Goal: Transaction & Acquisition: Purchase product/service

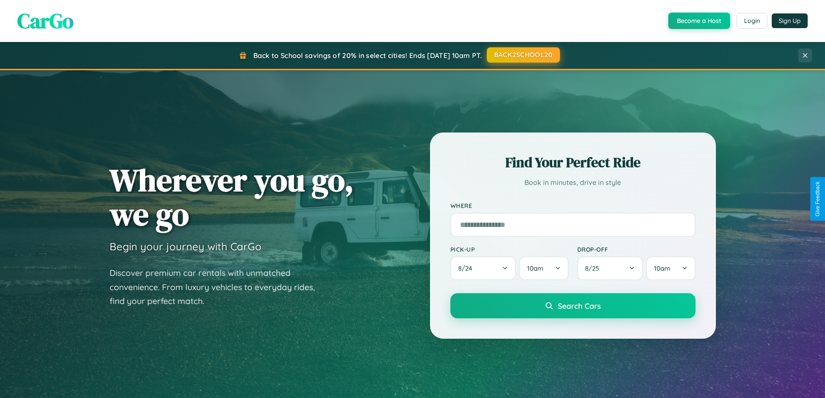
click at [523, 55] on button "BACK2SCHOOL20" at bounding box center [523, 55] width 73 height 16
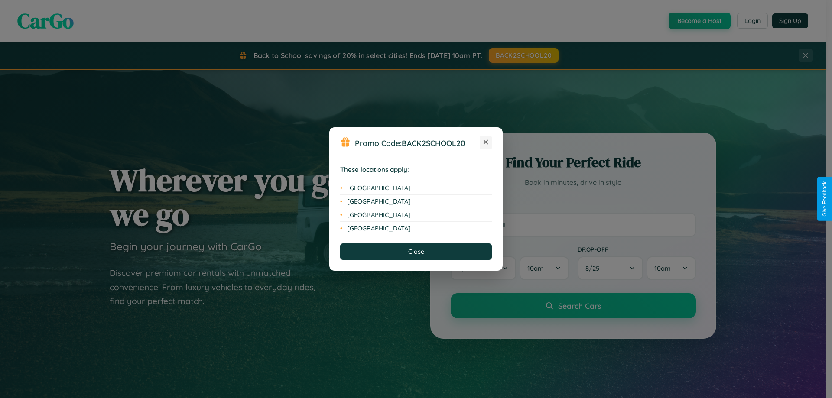
click at [485, 142] on icon at bounding box center [485, 142] width 5 height 5
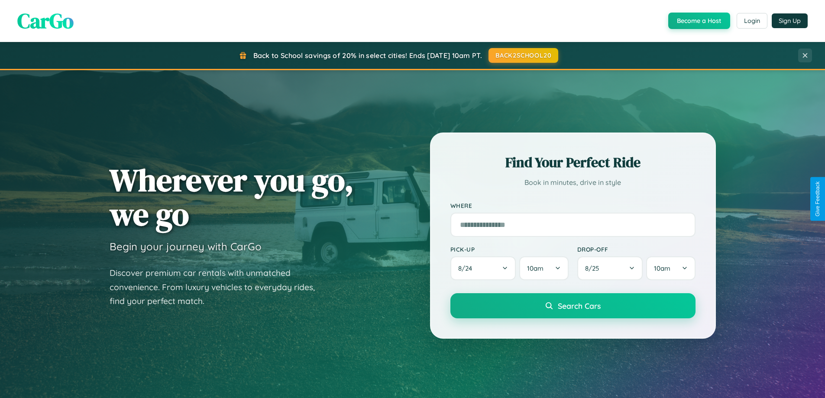
scroll to position [26, 0]
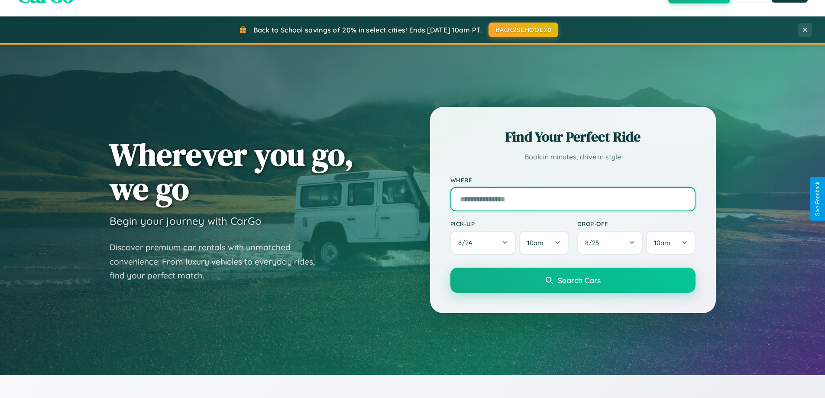
click at [573, 199] on input "text" at bounding box center [572, 199] width 245 height 24
type input "**********"
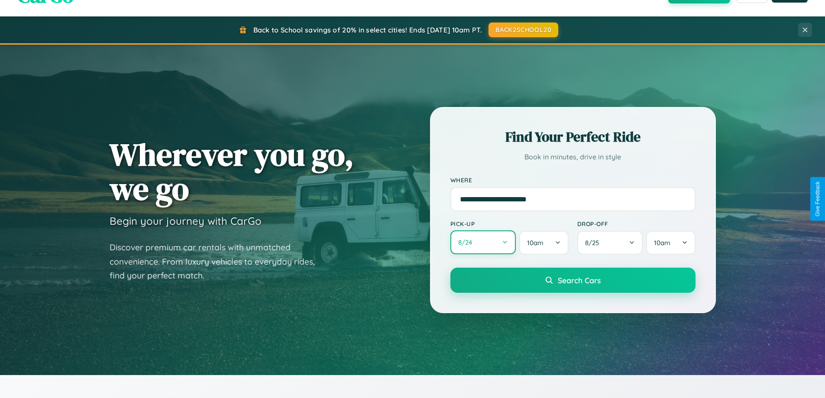
click at [483, 243] on button "8 / 24" at bounding box center [483, 242] width 66 height 24
select select "*"
select select "****"
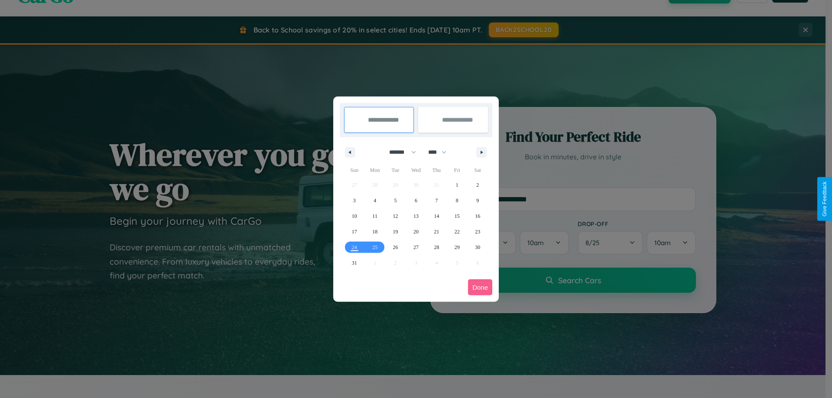
drag, startPoint x: 398, startPoint y: 152, endPoint x: 416, endPoint y: 174, distance: 27.7
click at [398, 152] on select "******* ******** ***** ***** *** **** **** ****** ********* ******* ******** **…" at bounding box center [400, 152] width 37 height 14
select select "*"
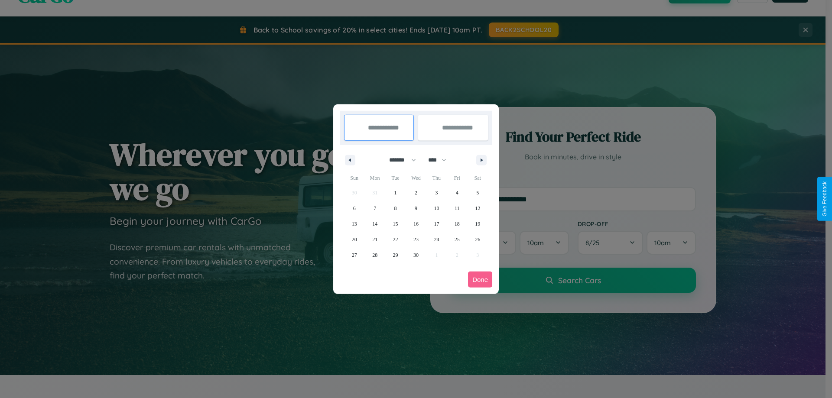
drag, startPoint x: 441, startPoint y: 160, endPoint x: 416, endPoint y: 174, distance: 28.7
click at [441, 160] on select "**** **** **** **** **** **** **** **** **** **** **** **** **** **** **** ****…" at bounding box center [437, 160] width 26 height 14
select select "****"
click at [375, 255] on span "27" at bounding box center [374, 255] width 5 height 16
type input "**********"
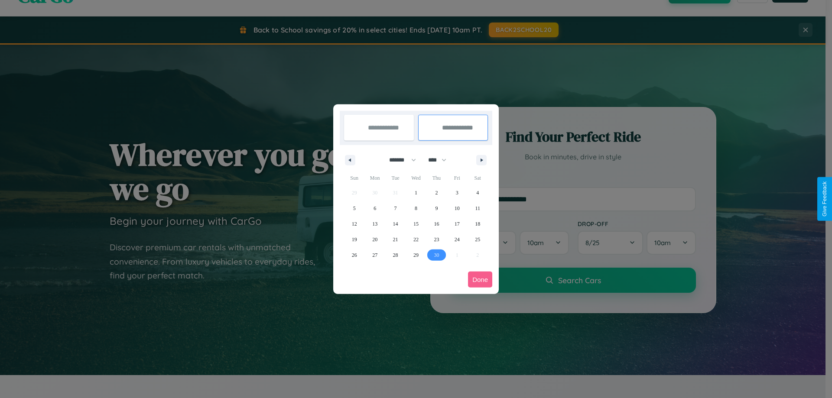
click at [436, 255] on span "30" at bounding box center [436, 255] width 5 height 16
type input "**********"
click at [480, 279] on button "Done" at bounding box center [480, 280] width 24 height 16
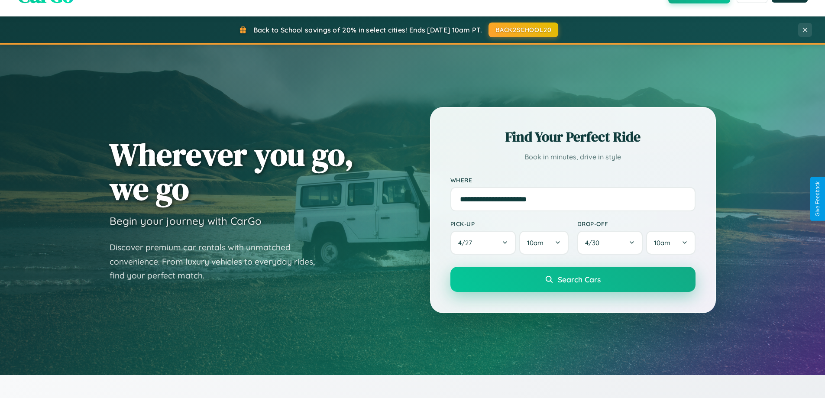
click at [573, 279] on span "Search Cars" at bounding box center [579, 280] width 43 height 10
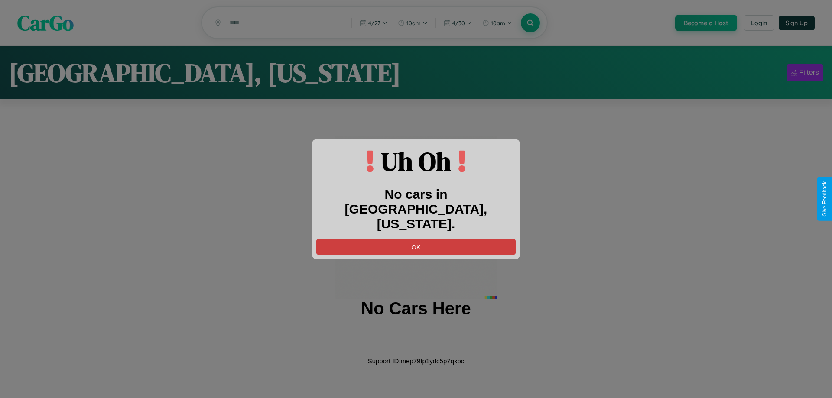
click at [416, 239] on button "OK" at bounding box center [415, 247] width 199 height 16
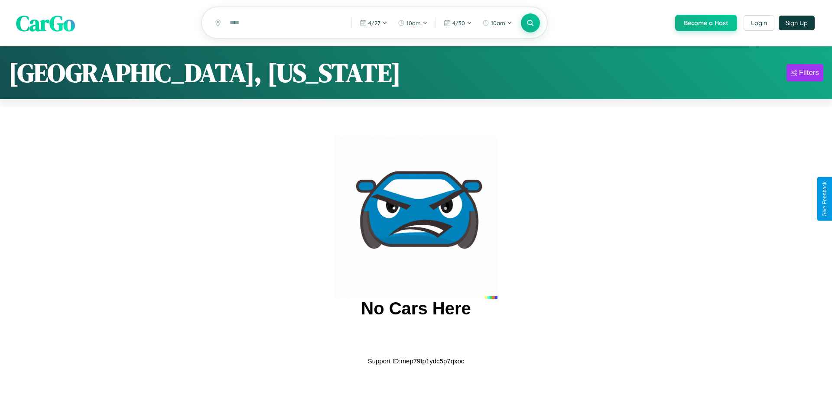
click at [45, 23] on span "CarGo" at bounding box center [45, 23] width 59 height 30
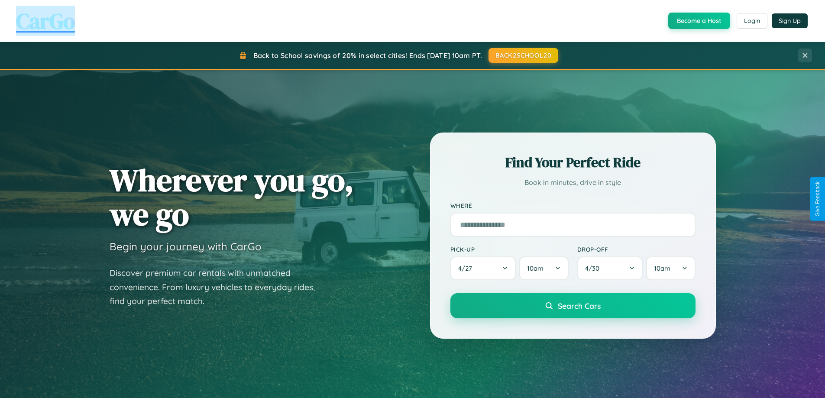
scroll to position [596, 0]
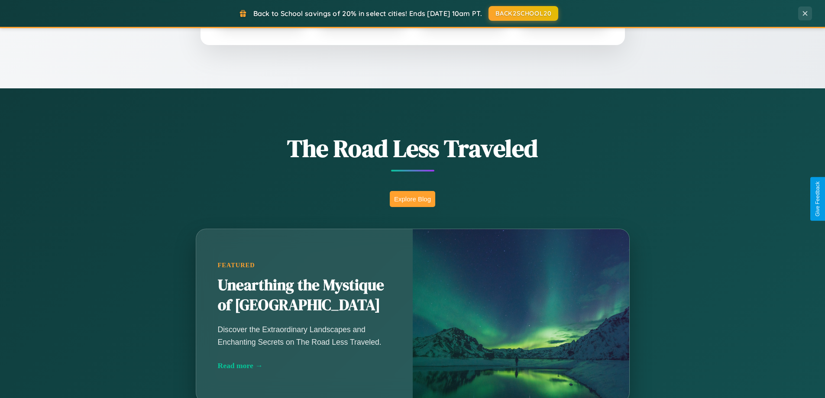
click at [412, 199] on button "Explore Blog" at bounding box center [412, 199] width 45 height 16
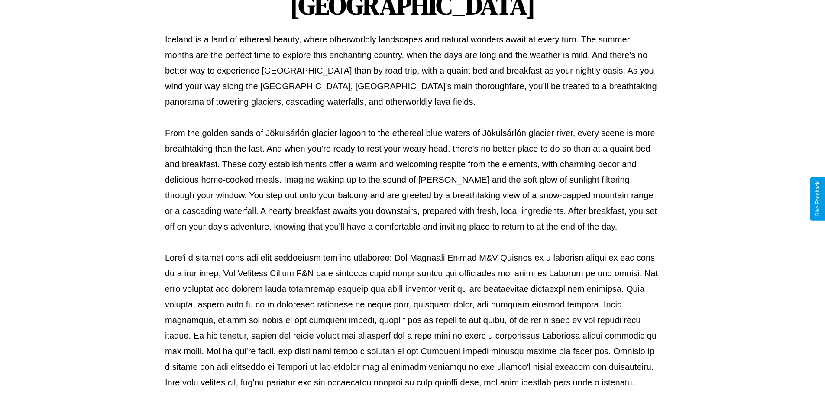
scroll to position [280, 0]
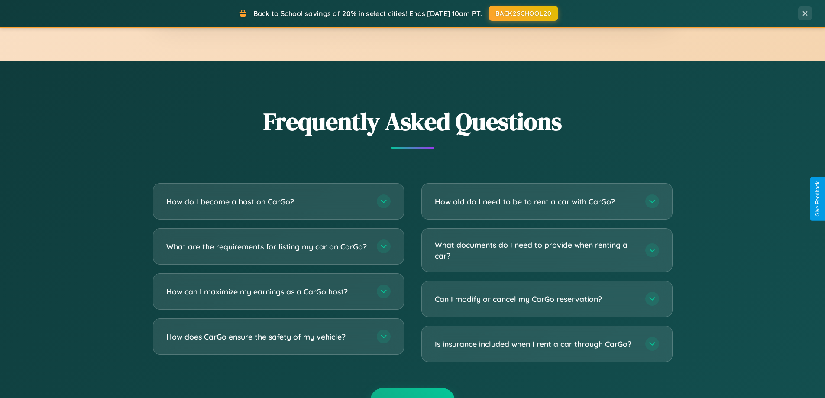
scroll to position [1667, 0]
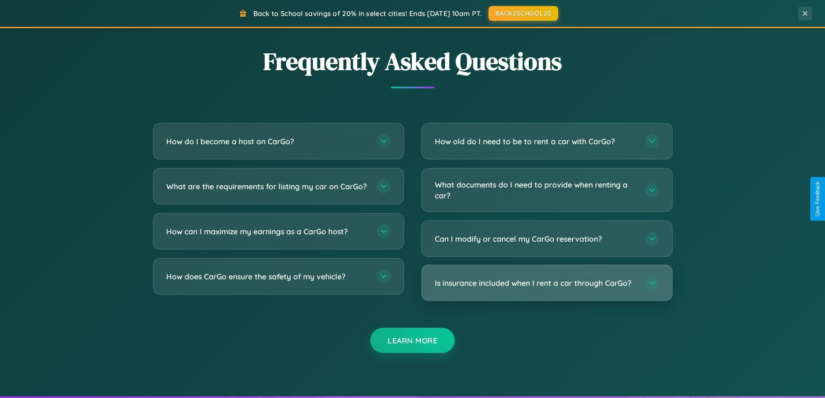
click at [547, 283] on h3 "Is insurance included when I rent a car through CarGo?" at bounding box center [536, 283] width 202 height 11
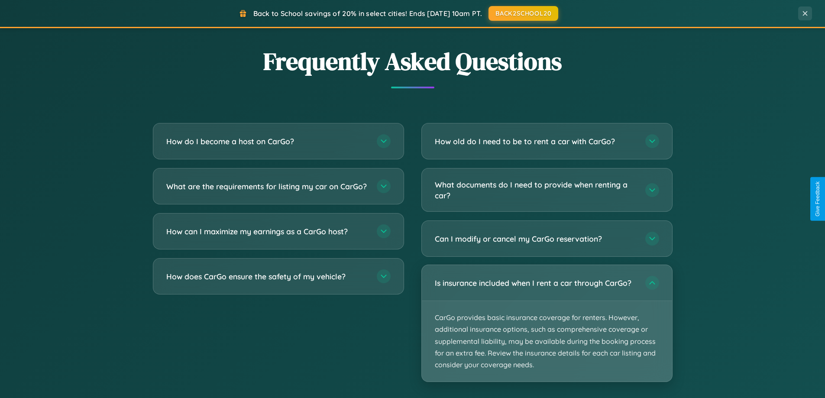
click at [547, 323] on p "CarGo provides basic insurance coverage for renters. However, additional insura…" at bounding box center [547, 341] width 250 height 81
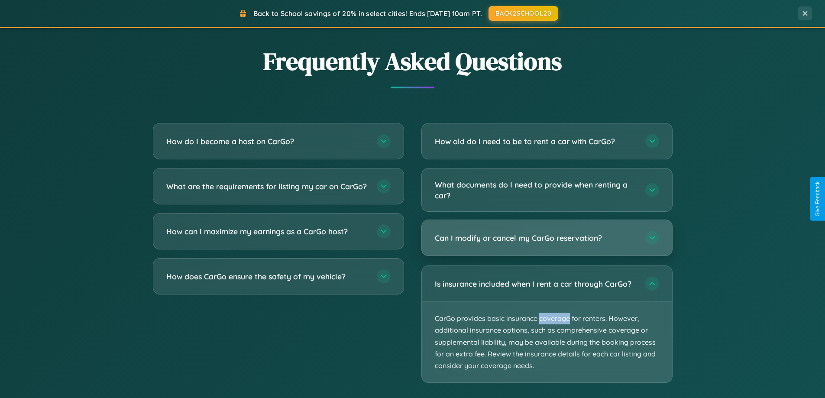
click at [547, 238] on h3 "Can I modify or cancel my CarGo reservation?" at bounding box center [536, 238] width 202 height 11
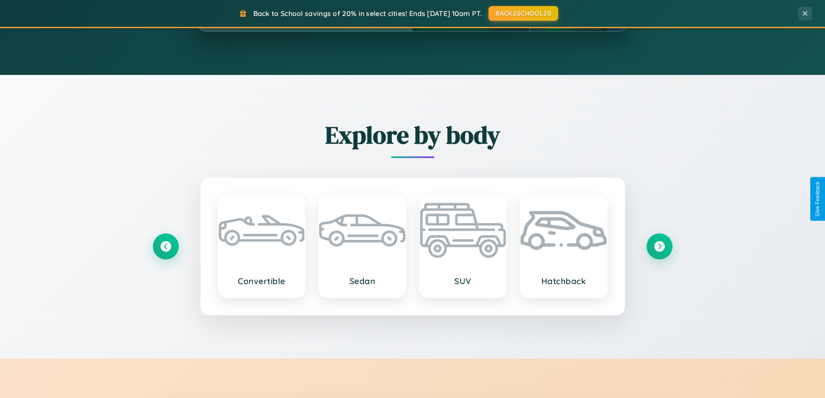
scroll to position [373, 0]
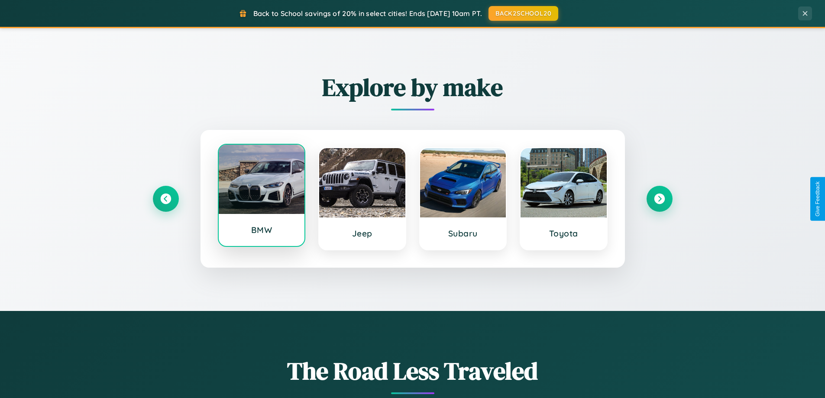
click at [261, 195] on div at bounding box center [262, 179] width 86 height 69
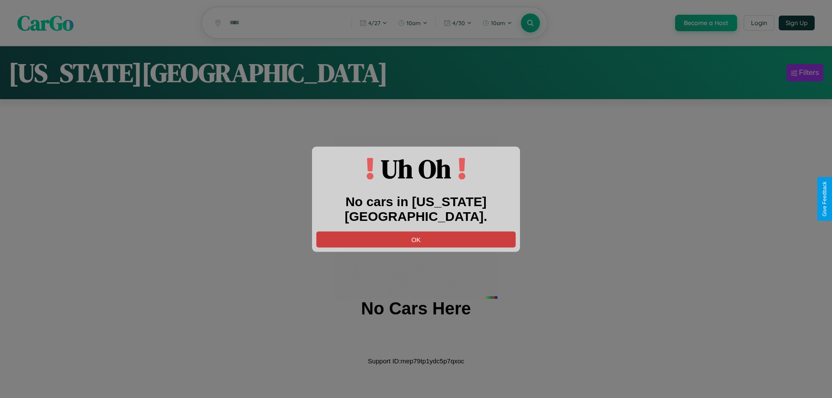
click at [416, 231] on button "OK" at bounding box center [415, 239] width 199 height 16
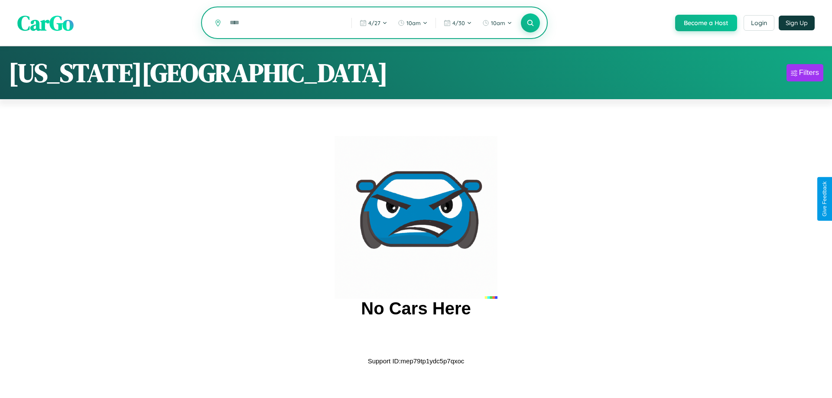
click at [284, 23] on input "text" at bounding box center [283, 22] width 117 height 15
click at [529, 23] on icon at bounding box center [530, 23] width 8 height 8
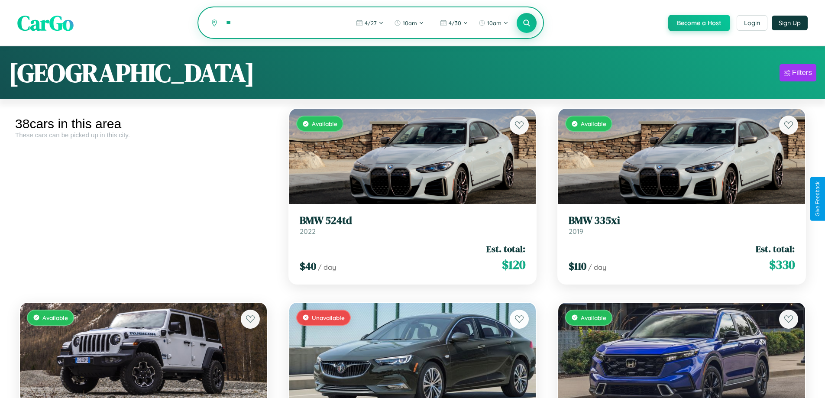
type input "*"
type input "*****"
click at [526, 23] on icon at bounding box center [527, 23] width 8 height 8
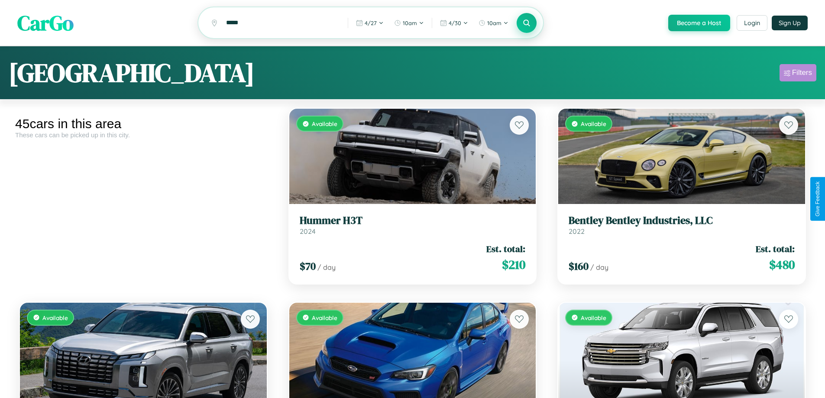
click at [798, 74] on div "Filters" at bounding box center [802, 72] width 20 height 9
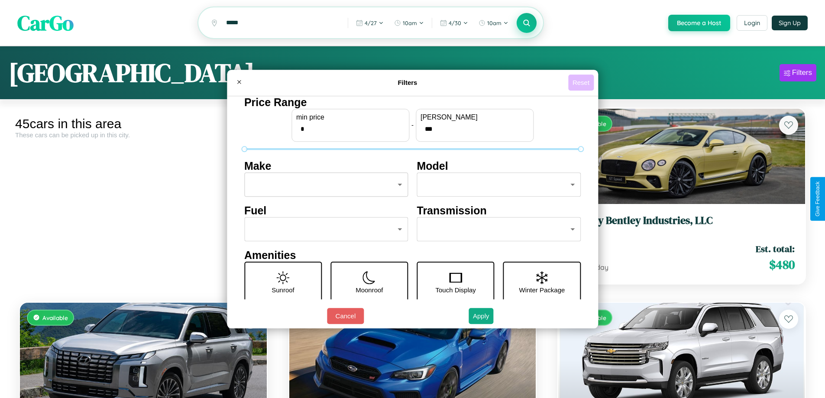
click at [582, 82] on button "Reset" at bounding box center [581, 82] width 26 height 16
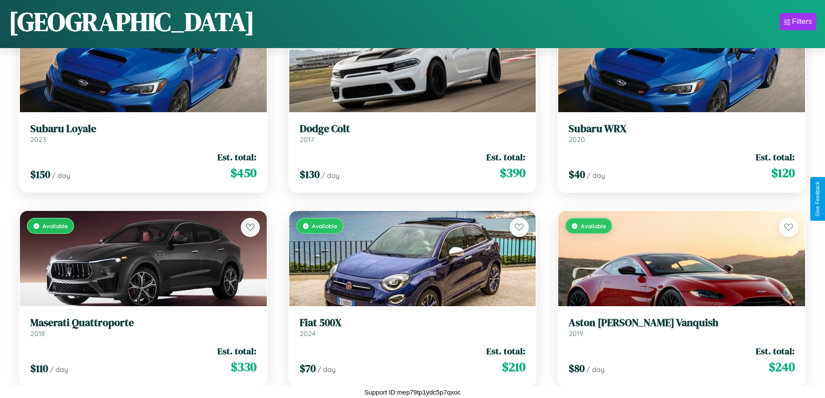
scroll to position [2061, 0]
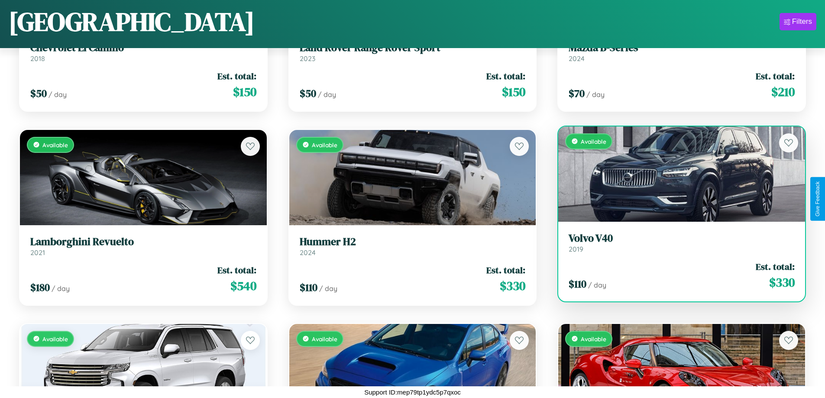
click at [676, 243] on h3 "Volvo V40" at bounding box center [682, 238] width 226 height 13
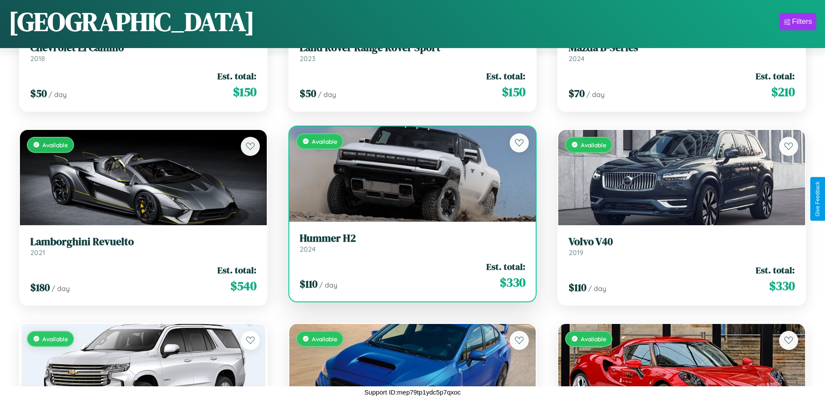
scroll to position [1673, 0]
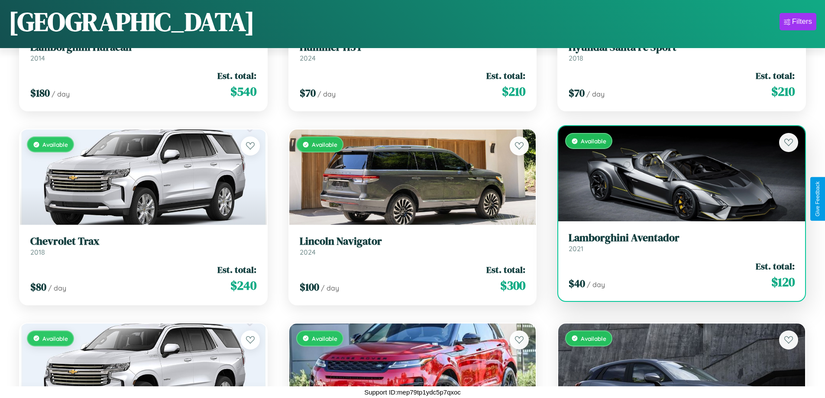
click at [676, 246] on link "Lamborghini Aventador 2021" at bounding box center [682, 242] width 226 height 21
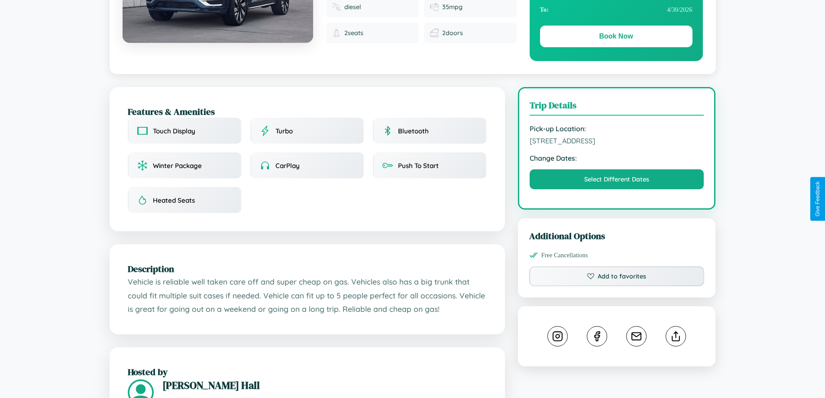
scroll to position [285, 0]
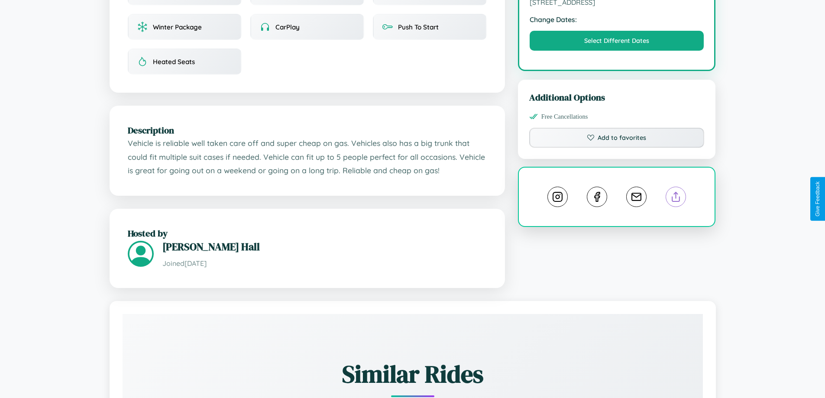
click at [676, 198] on line at bounding box center [676, 195] width 0 height 6
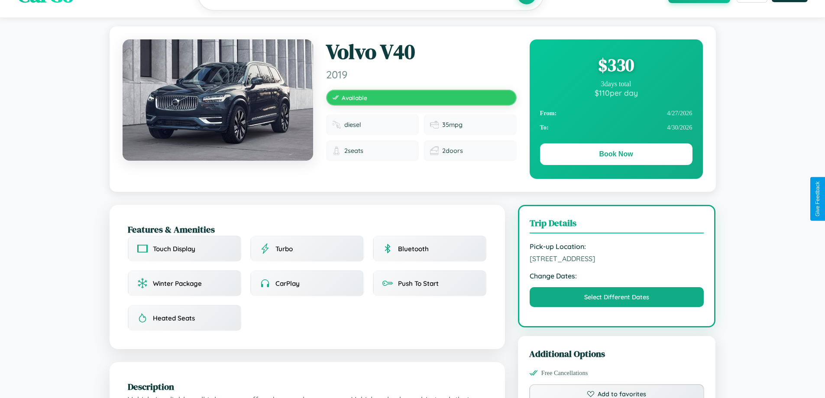
scroll to position [0, 0]
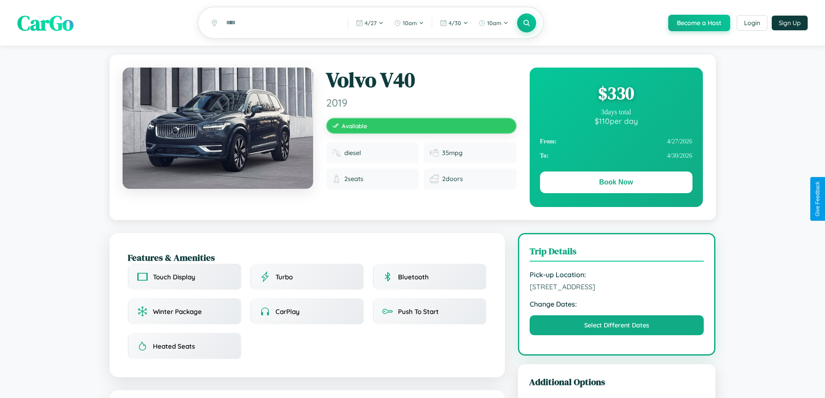
click at [616, 94] on div "$ 330" at bounding box center [616, 92] width 152 height 23
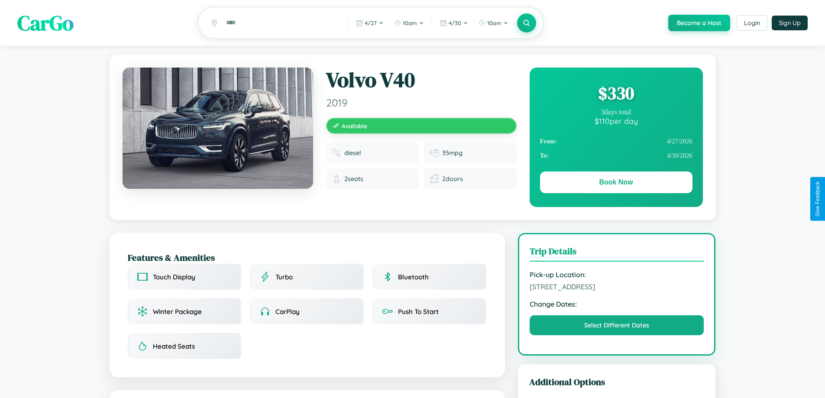
click at [616, 94] on div "$ 330" at bounding box center [616, 92] width 152 height 23
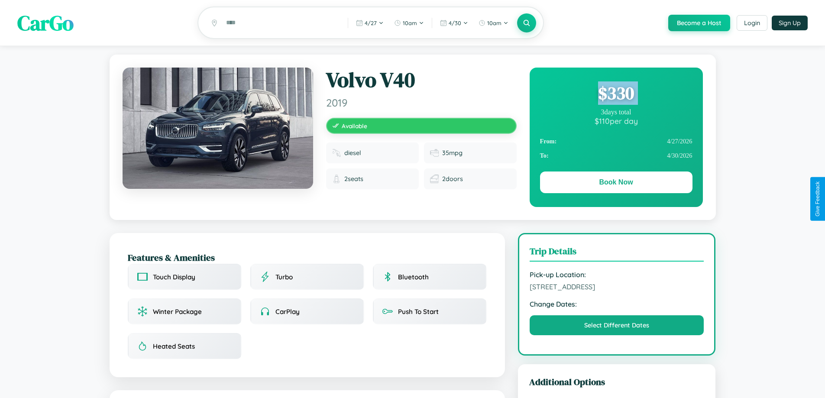
click at [616, 94] on div "$ 330" at bounding box center [616, 92] width 152 height 23
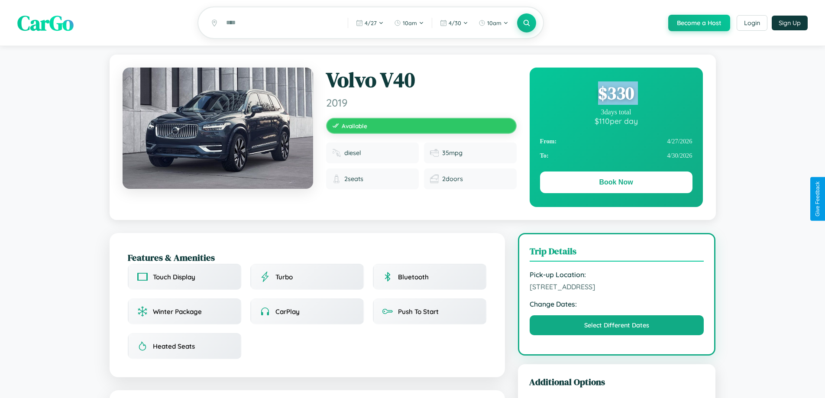
click at [616, 94] on div "$ 330" at bounding box center [616, 92] width 152 height 23
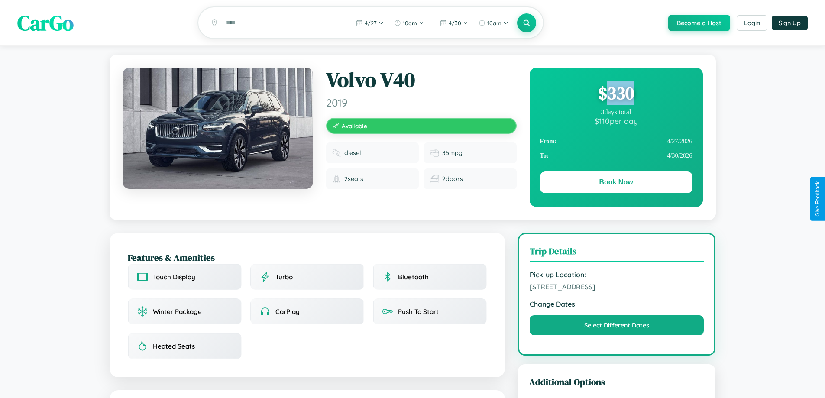
click at [616, 94] on div "$ 330" at bounding box center [616, 92] width 152 height 23
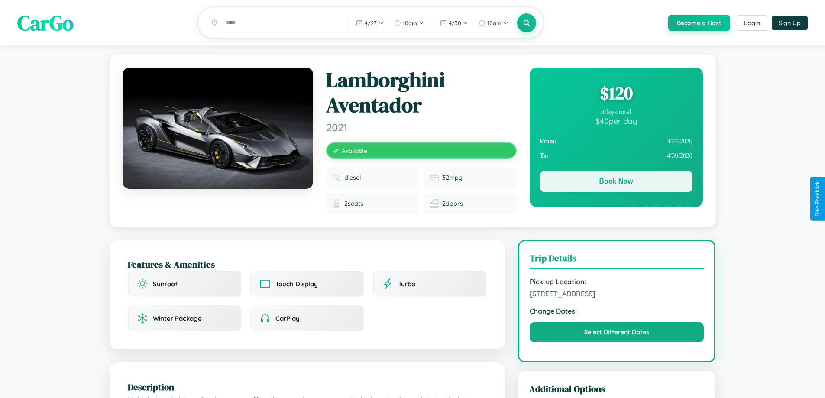
click at [616, 183] on button "Book Now" at bounding box center [616, 182] width 152 height 22
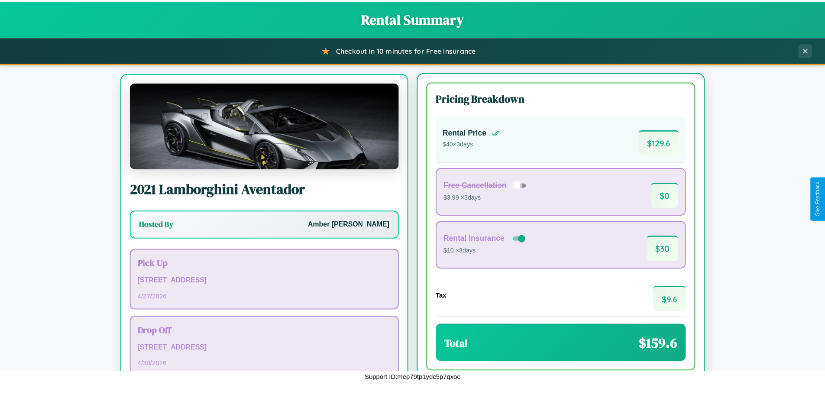
scroll to position [40, 0]
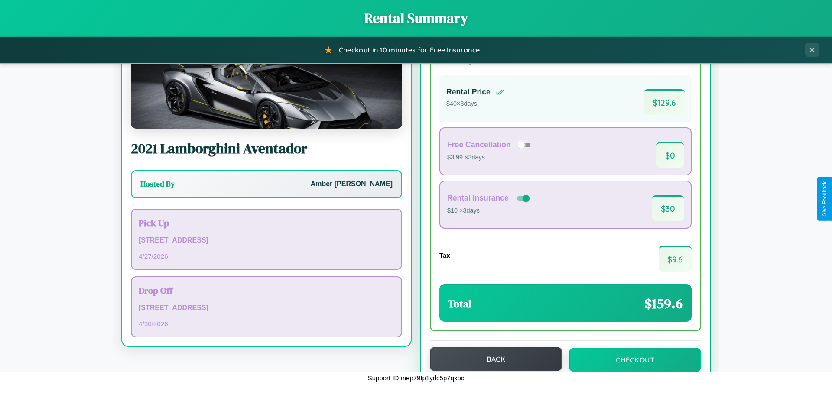
click at [492, 359] on button "Back" at bounding box center [496, 359] width 132 height 24
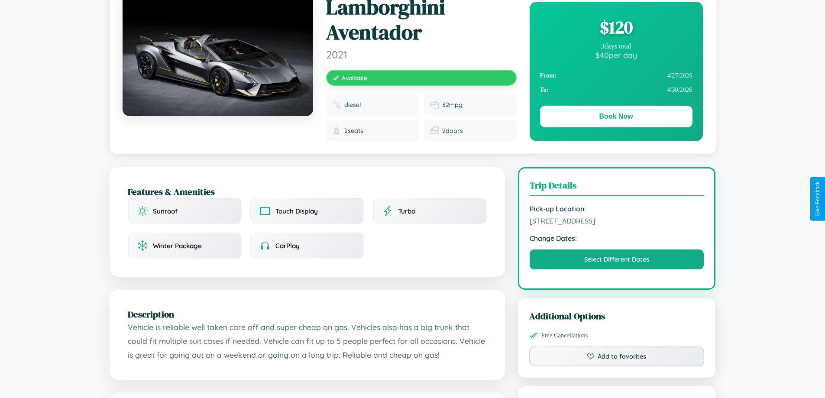
scroll to position [515, 0]
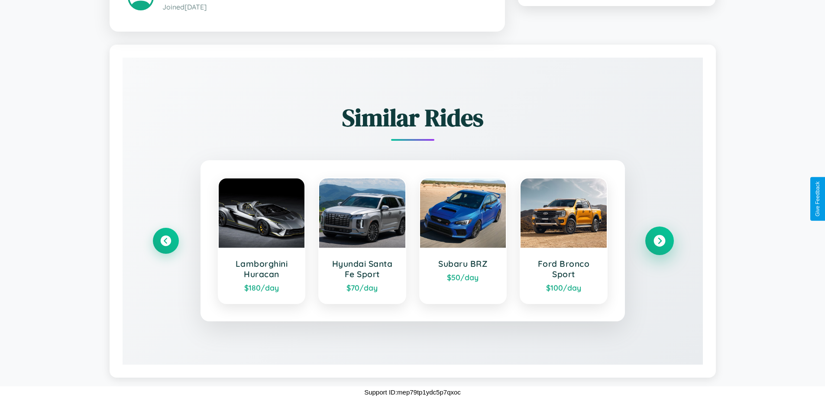
click at [659, 240] on icon at bounding box center [660, 241] width 12 height 12
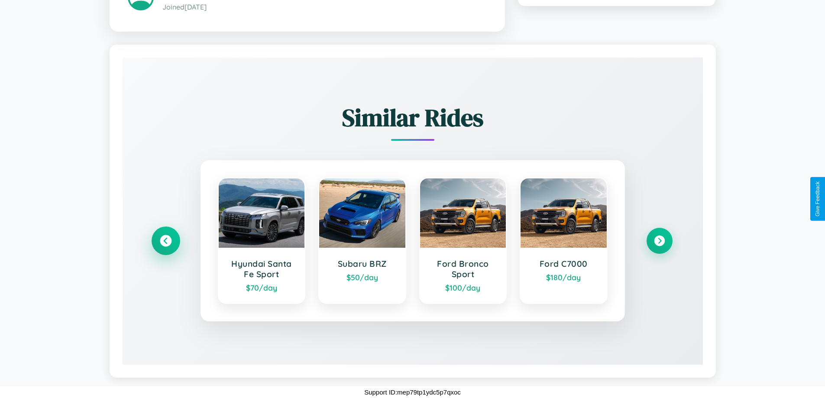
click at [165, 240] on icon at bounding box center [166, 241] width 12 height 12
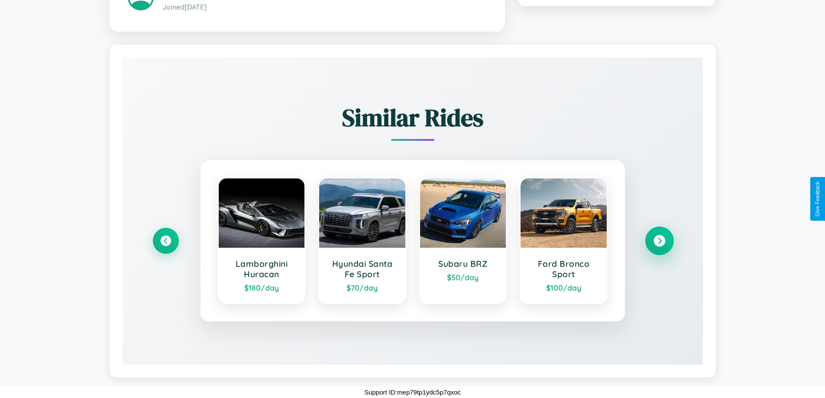
click at [659, 240] on icon at bounding box center [660, 241] width 12 height 12
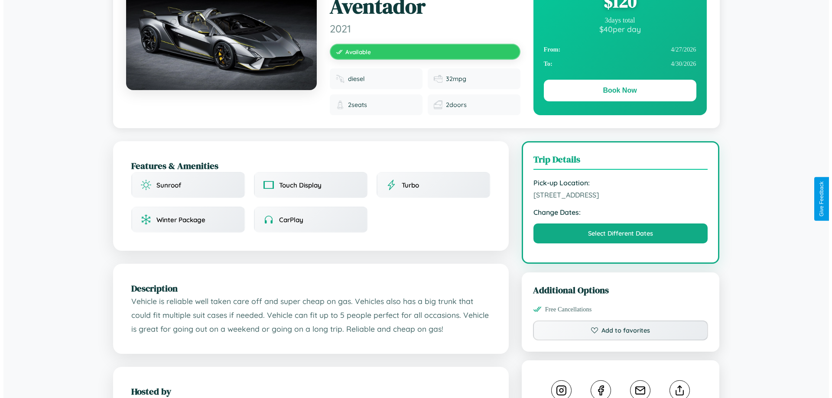
scroll to position [0, 0]
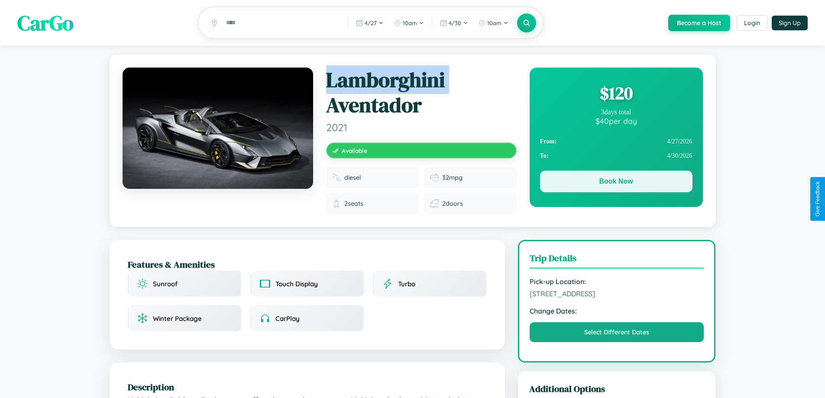
click at [616, 183] on button "Book Now" at bounding box center [616, 182] width 152 height 22
